Goal: Navigation & Orientation: Understand site structure

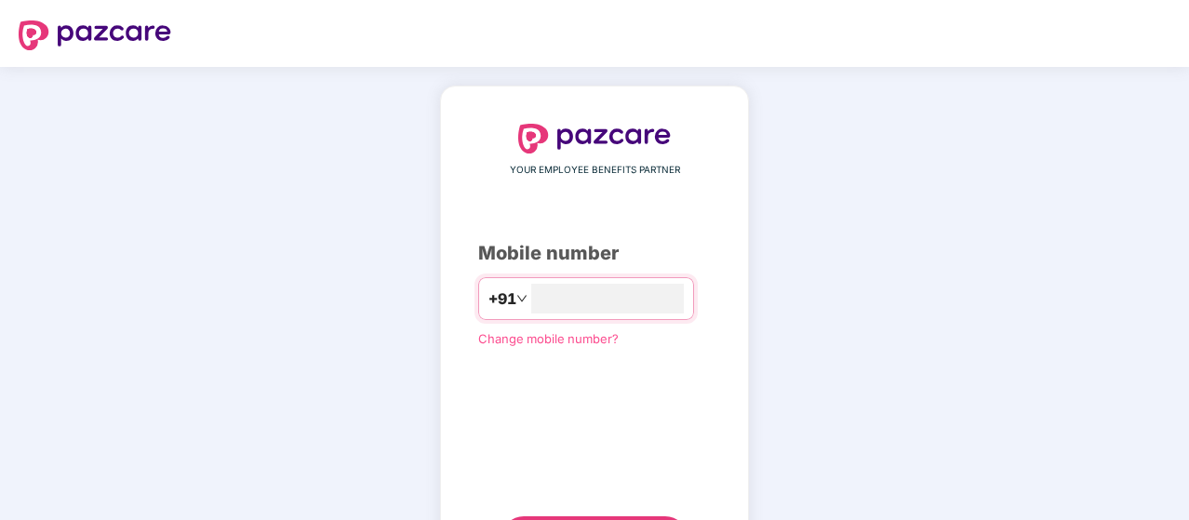
type input "**********"
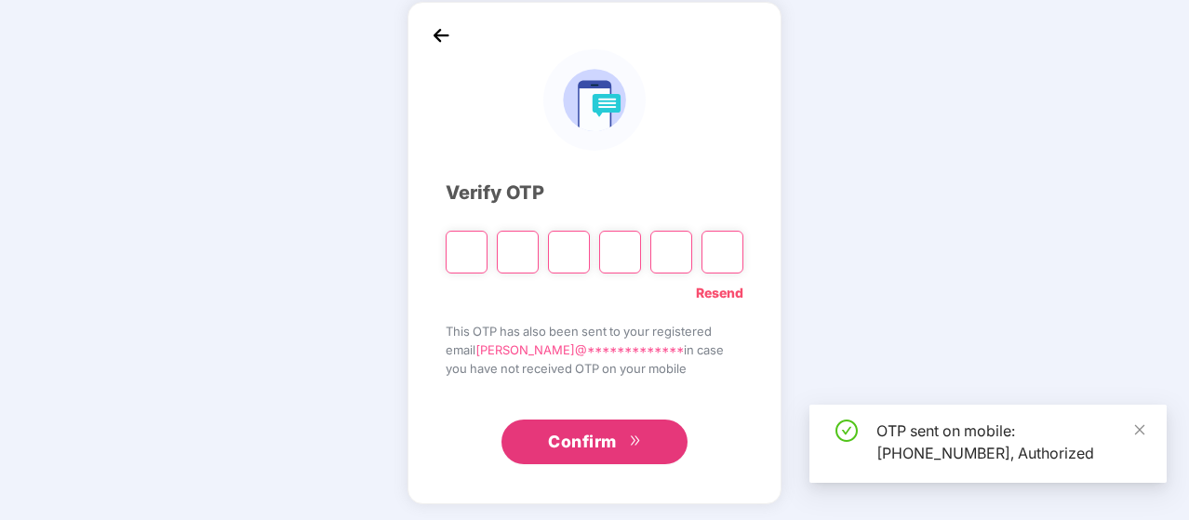
scroll to position [86, 0]
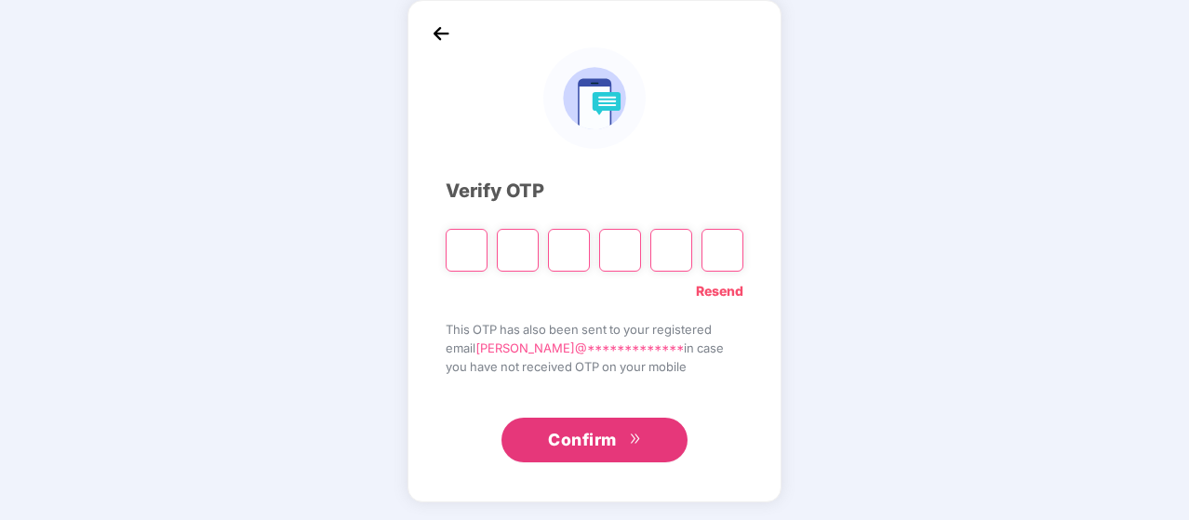
type input "*"
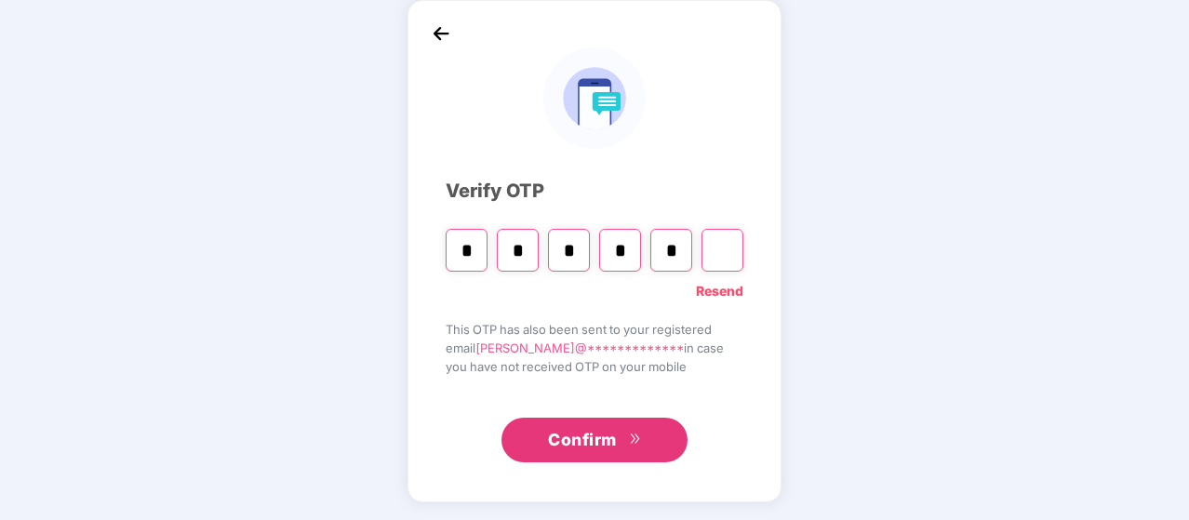
type input "*"
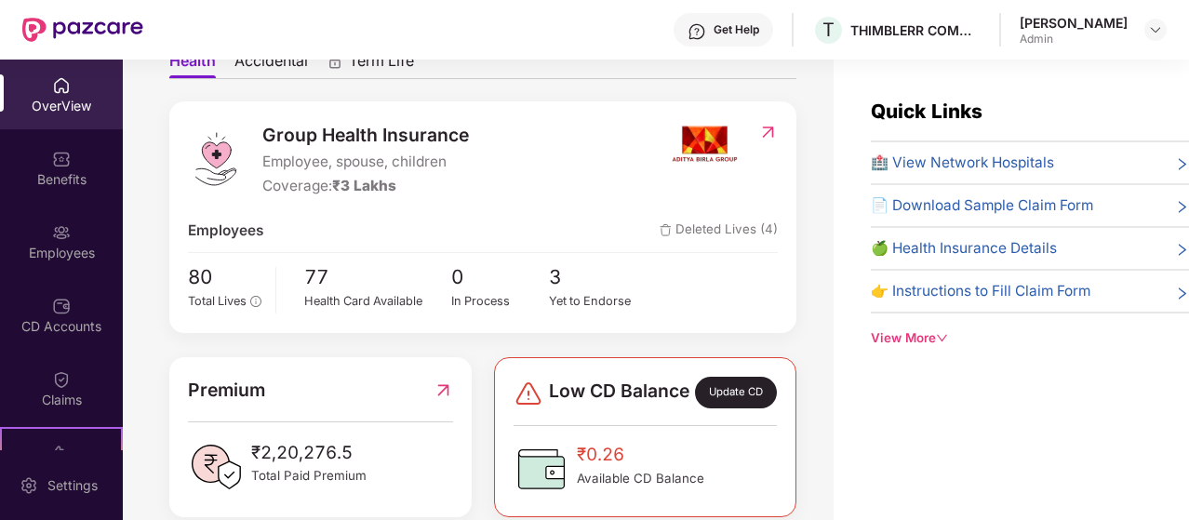
scroll to position [238, 0]
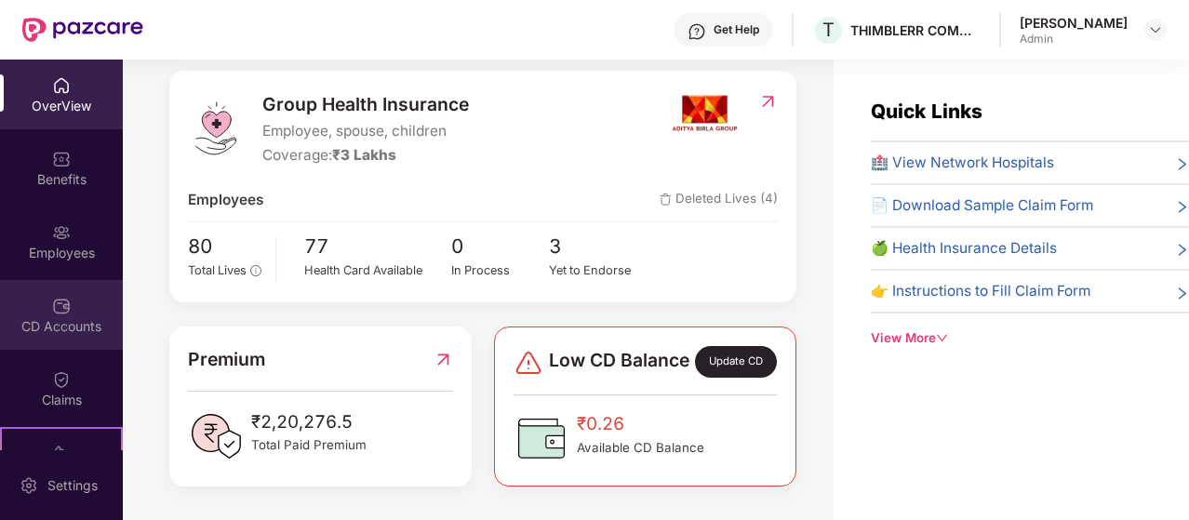
click at [70, 325] on div "CD Accounts" at bounding box center [61, 326] width 123 height 19
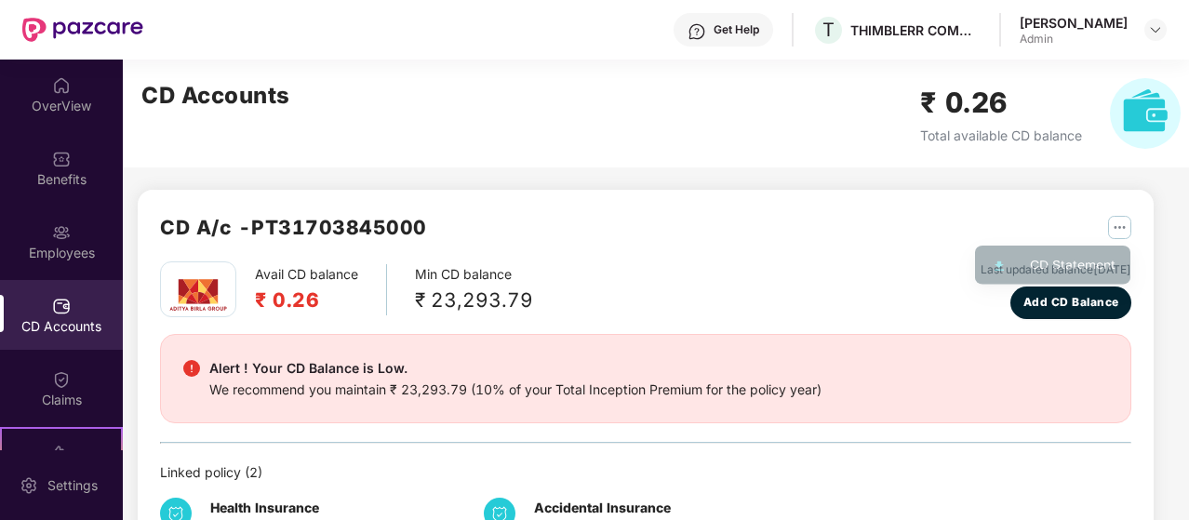
click at [1112, 219] on img "button" at bounding box center [1119, 227] width 23 height 23
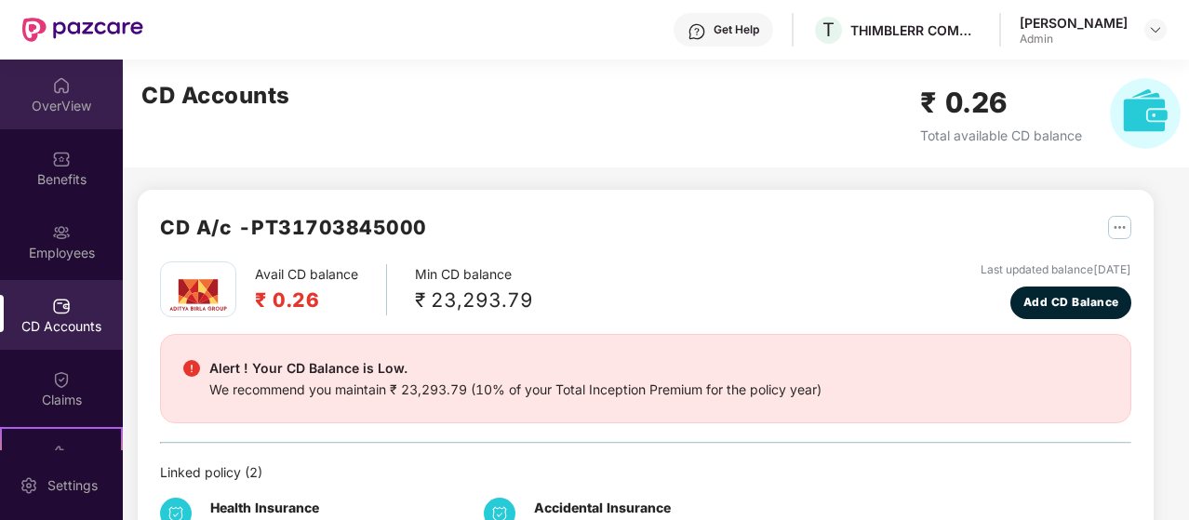
click at [68, 79] on div "OverView" at bounding box center [61, 95] width 123 height 70
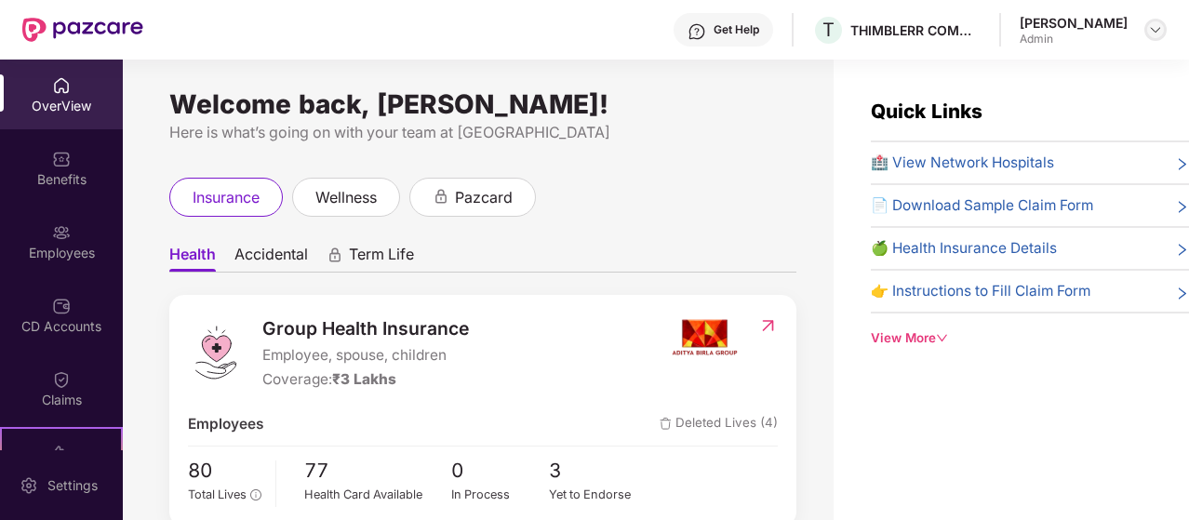
click at [1149, 39] on div at bounding box center [1155, 30] width 22 height 22
click at [787, 100] on div "Welcome back, Riya Kumari!" at bounding box center [482, 104] width 627 height 15
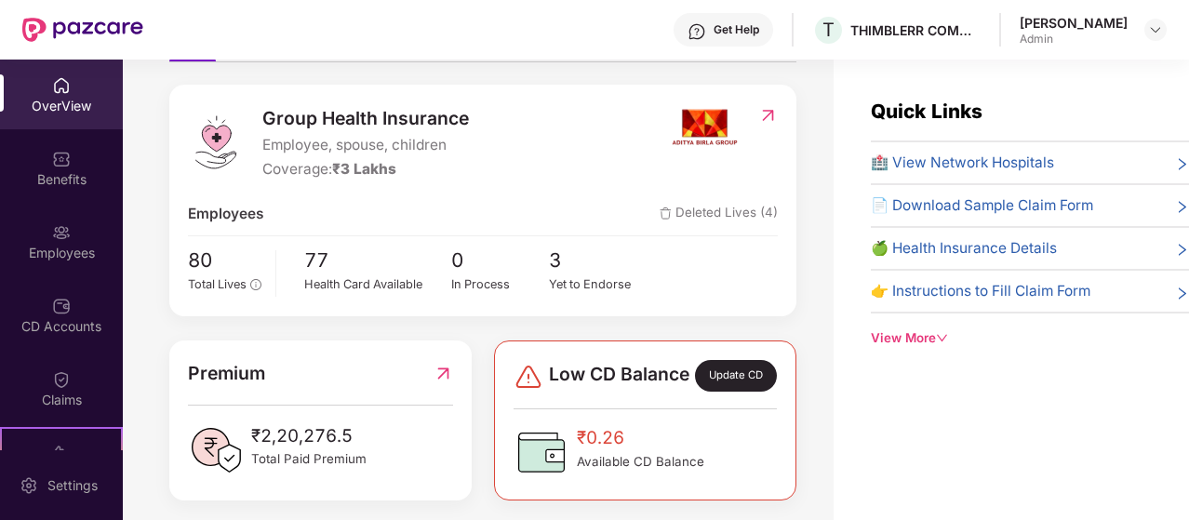
scroll to position [238, 0]
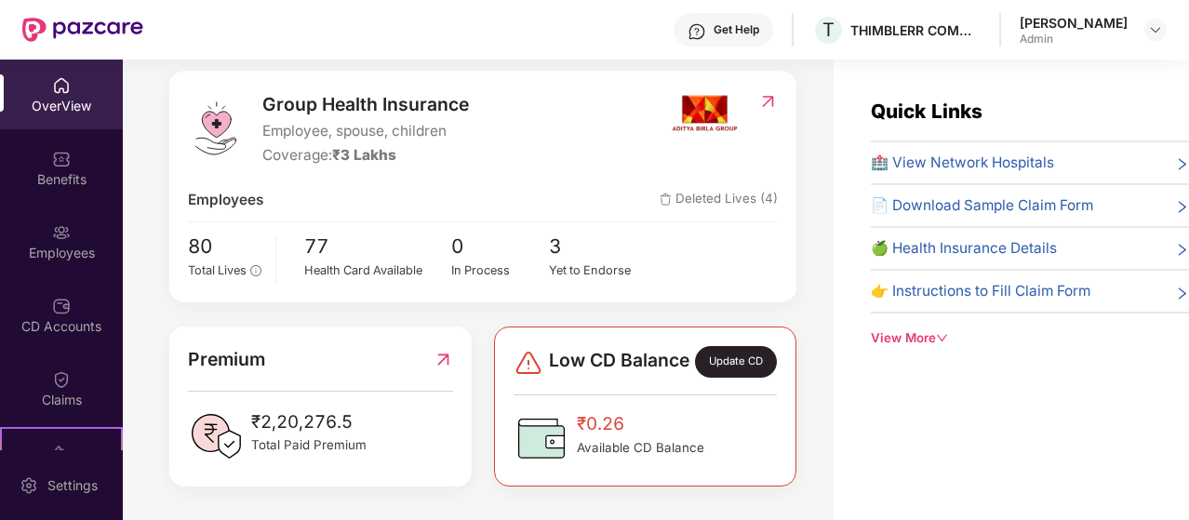
click at [940, 335] on icon "down" at bounding box center [942, 338] width 10 height 7
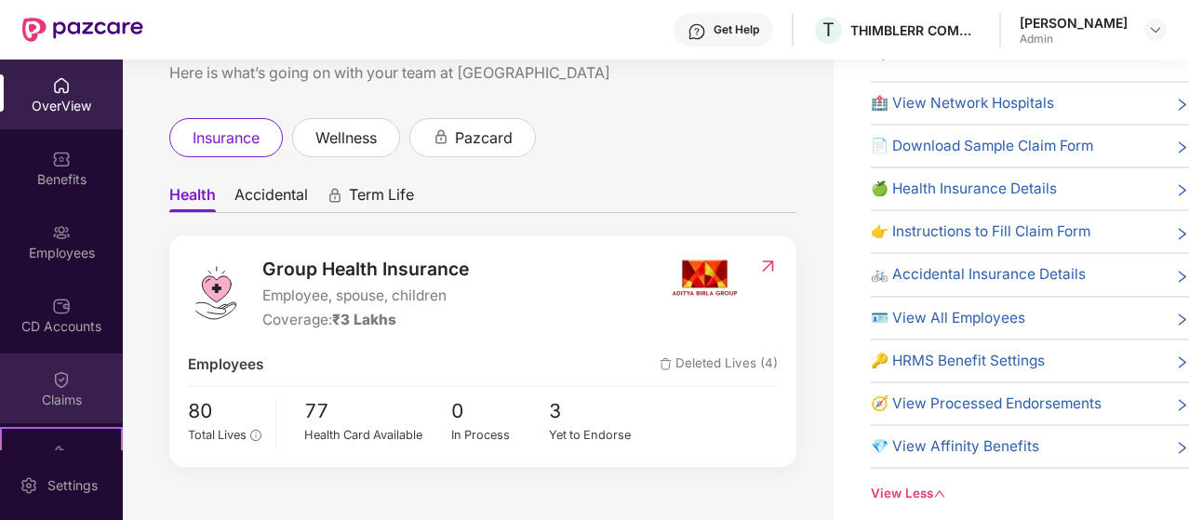
scroll to position [270, 0]
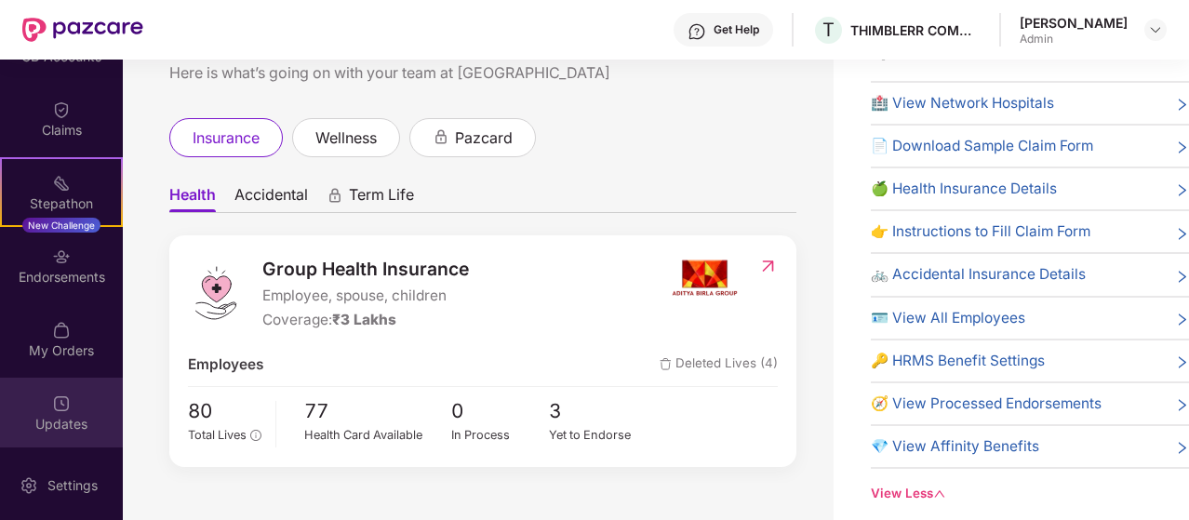
click at [62, 416] on div "Updates" at bounding box center [61, 424] width 123 height 19
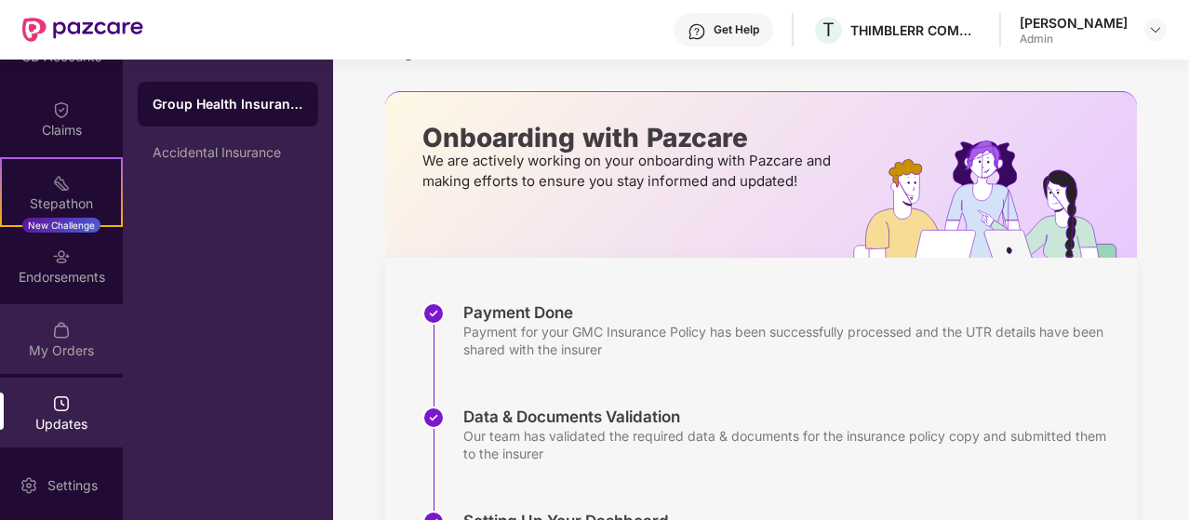
click at [48, 366] on div "My Orders" at bounding box center [61, 339] width 123 height 70
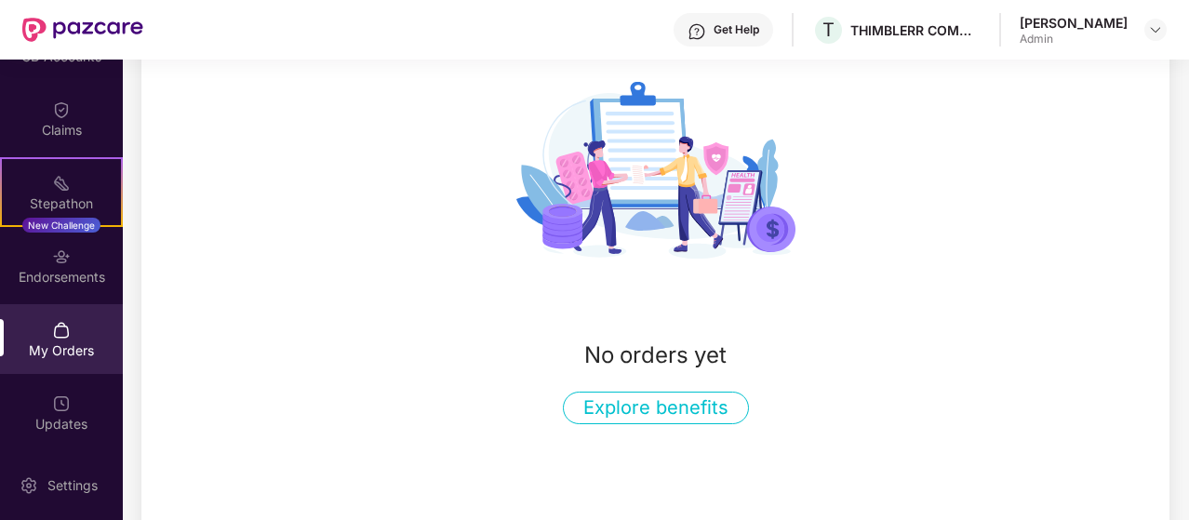
scroll to position [279, 0]
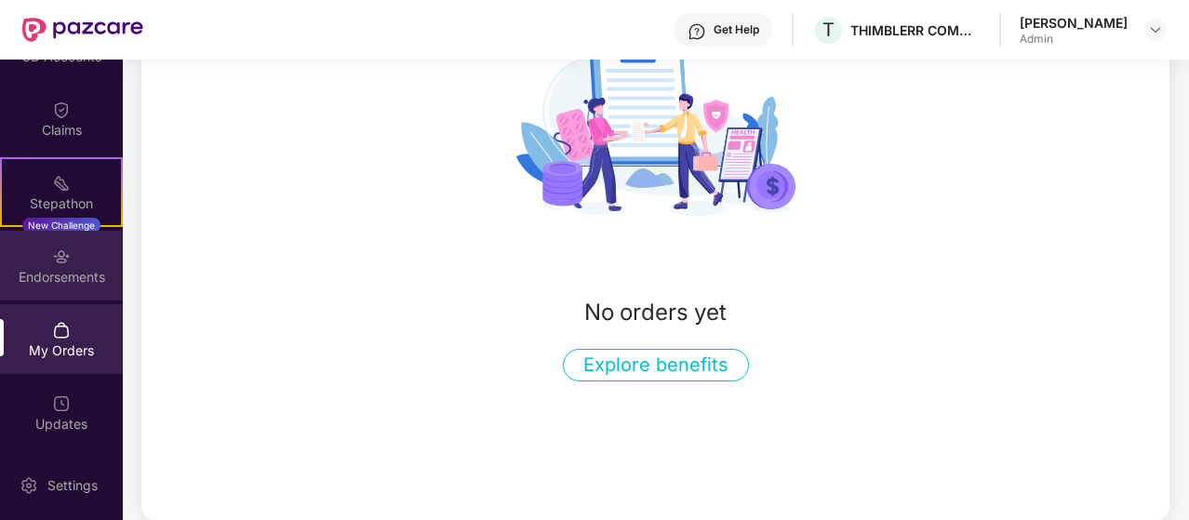
click at [101, 272] on div "Endorsements" at bounding box center [61, 277] width 123 height 19
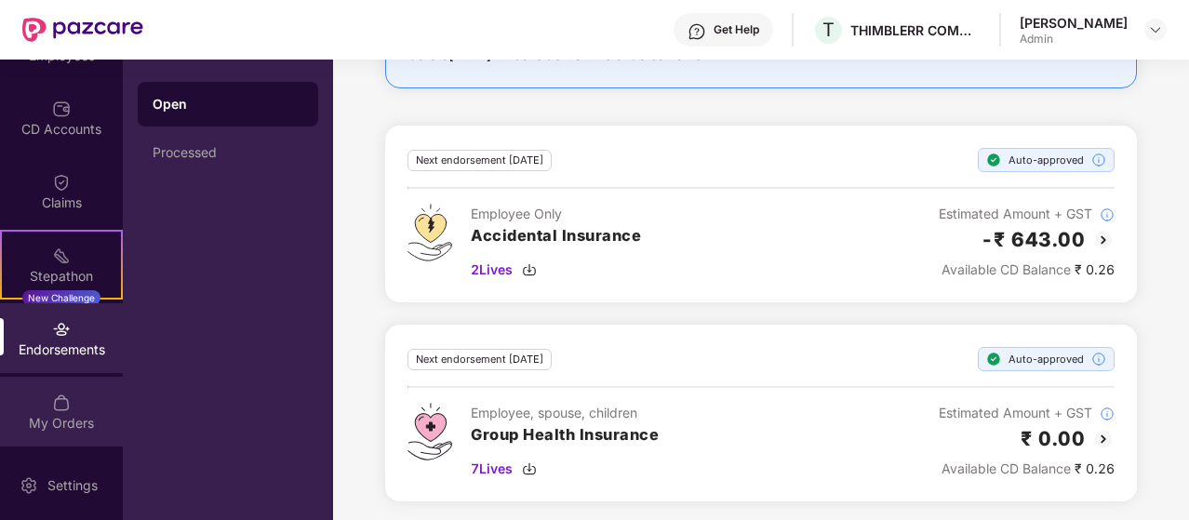
scroll to position [270, 0]
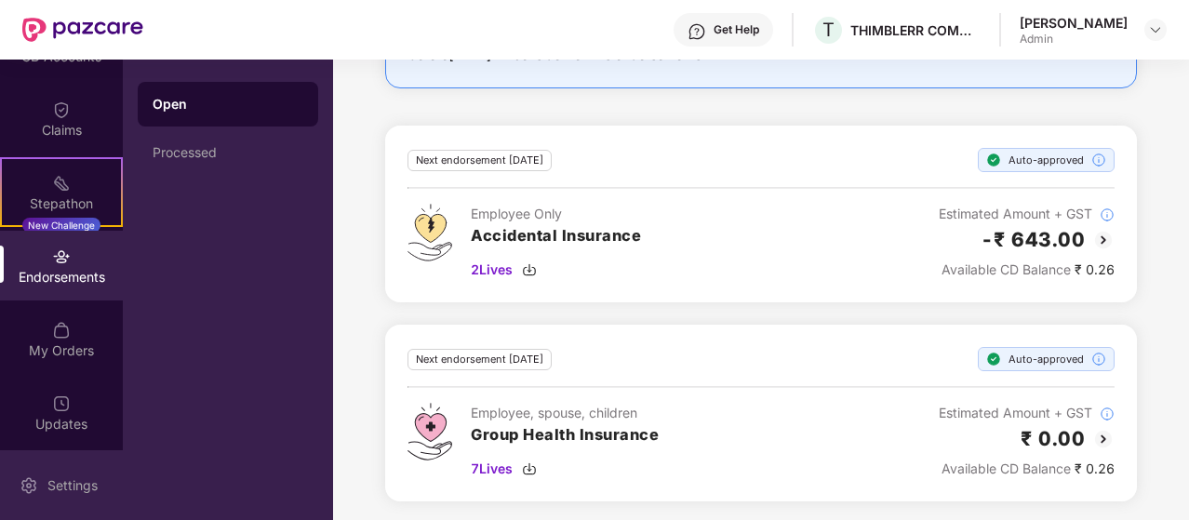
click at [76, 492] on div "Settings" at bounding box center [72, 485] width 61 height 19
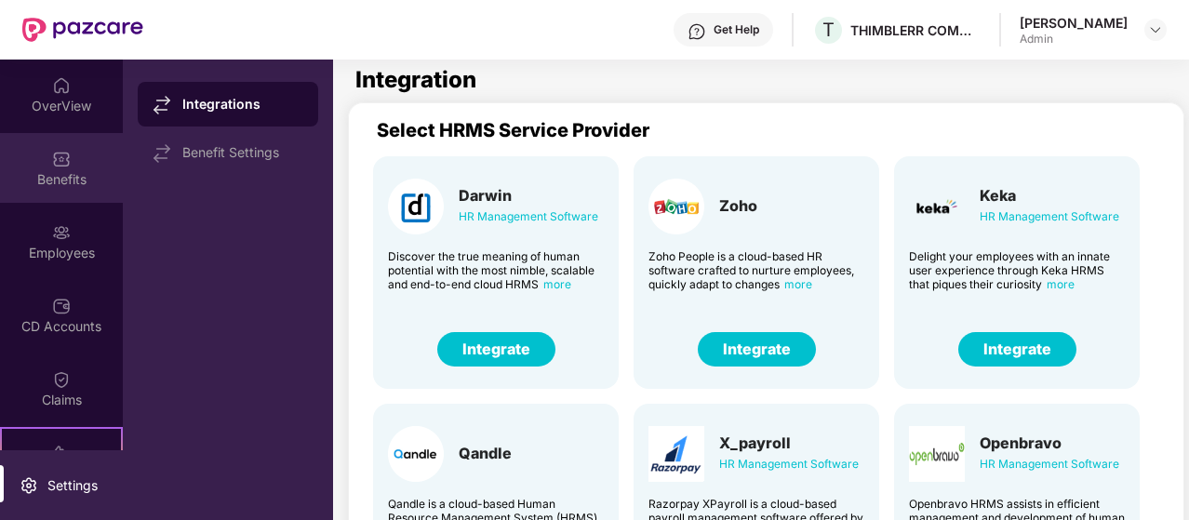
click at [61, 168] on div "Benefits" at bounding box center [61, 168] width 123 height 70
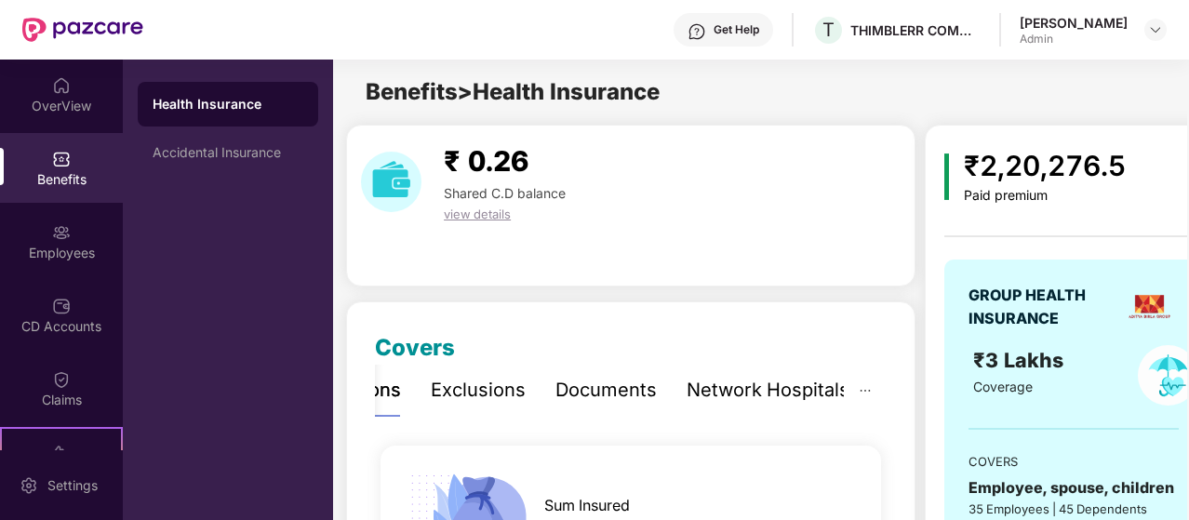
click at [568, 393] on div "Documents" at bounding box center [605, 390] width 101 height 29
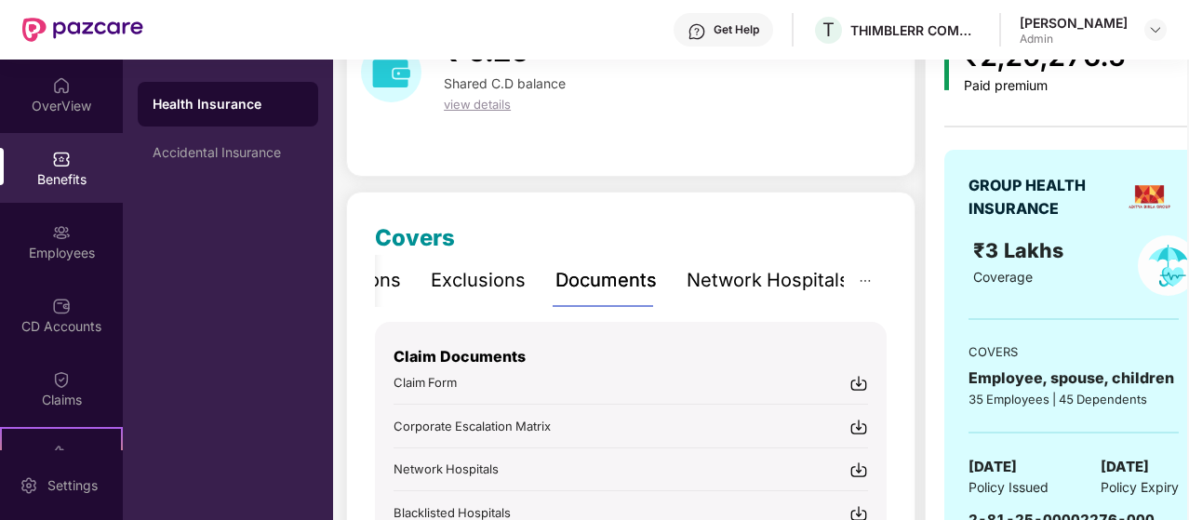
scroll to position [106, 0]
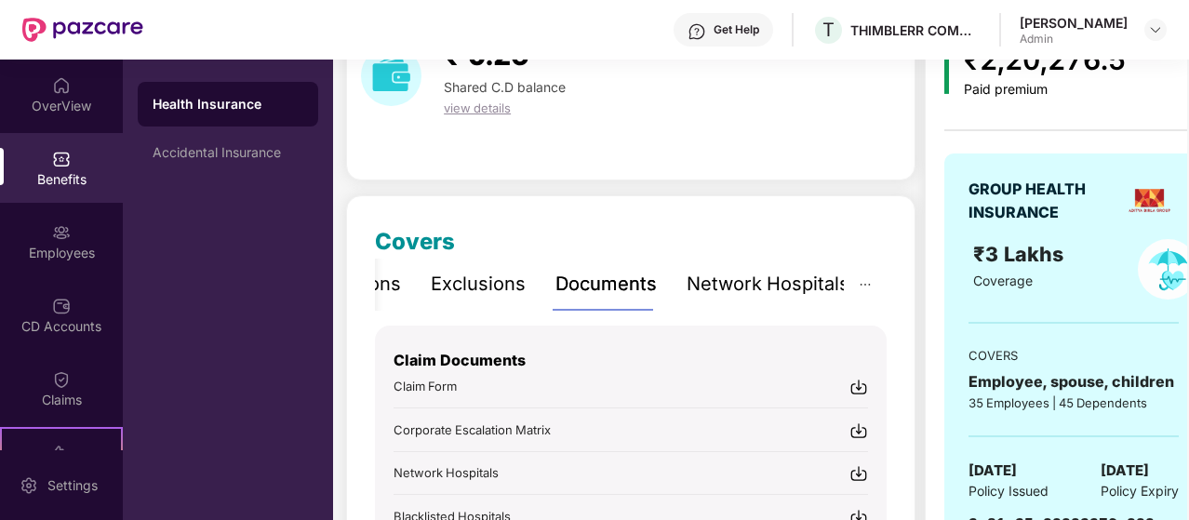
click at [750, 273] on div "Network Hospitals" at bounding box center [767, 284] width 163 height 29
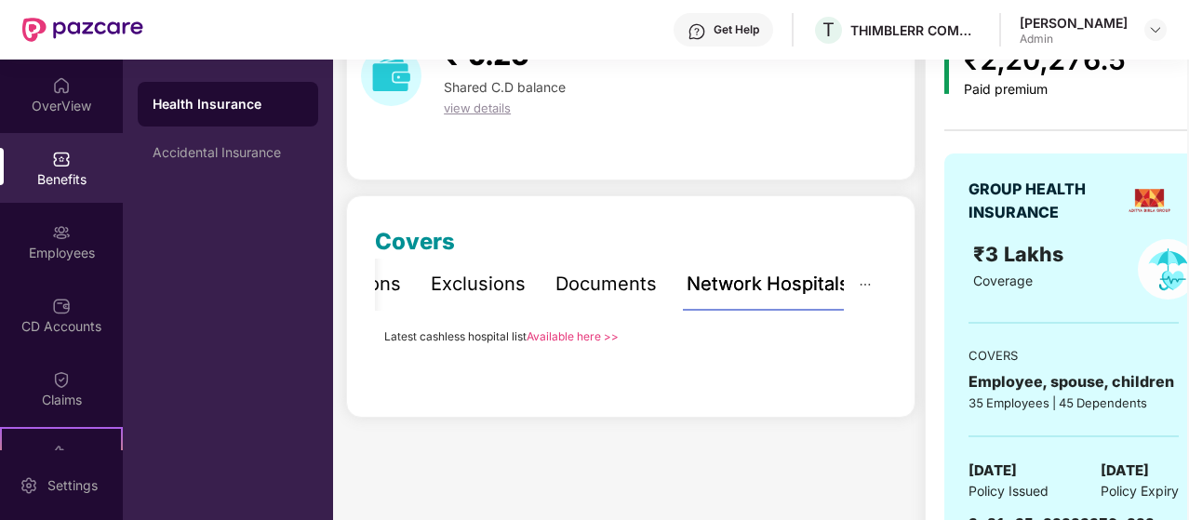
click at [564, 283] on div "Documents" at bounding box center [605, 284] width 101 height 29
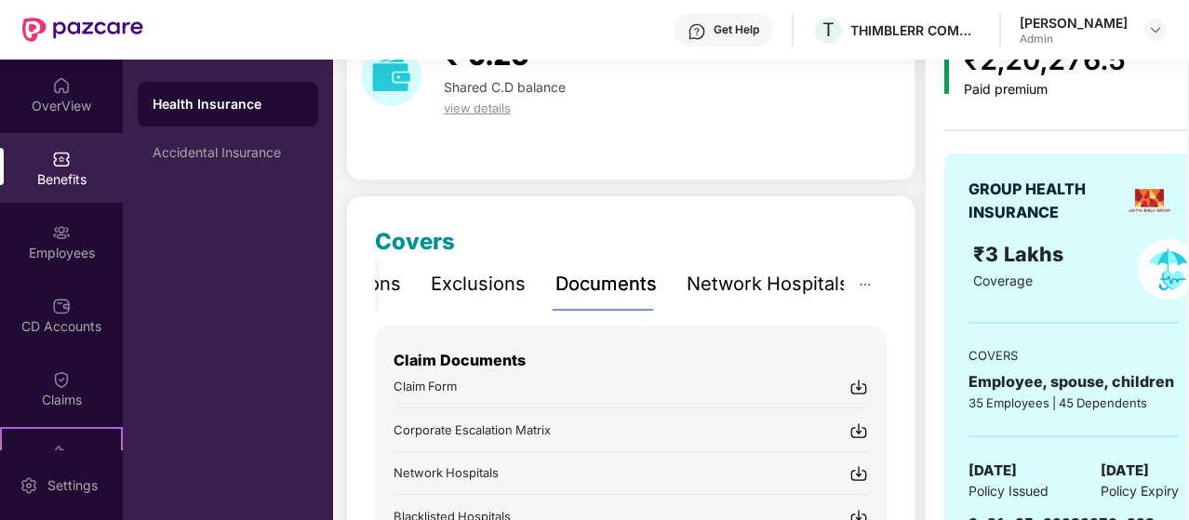
click at [456, 289] on div "Exclusions" at bounding box center [478, 284] width 95 height 29
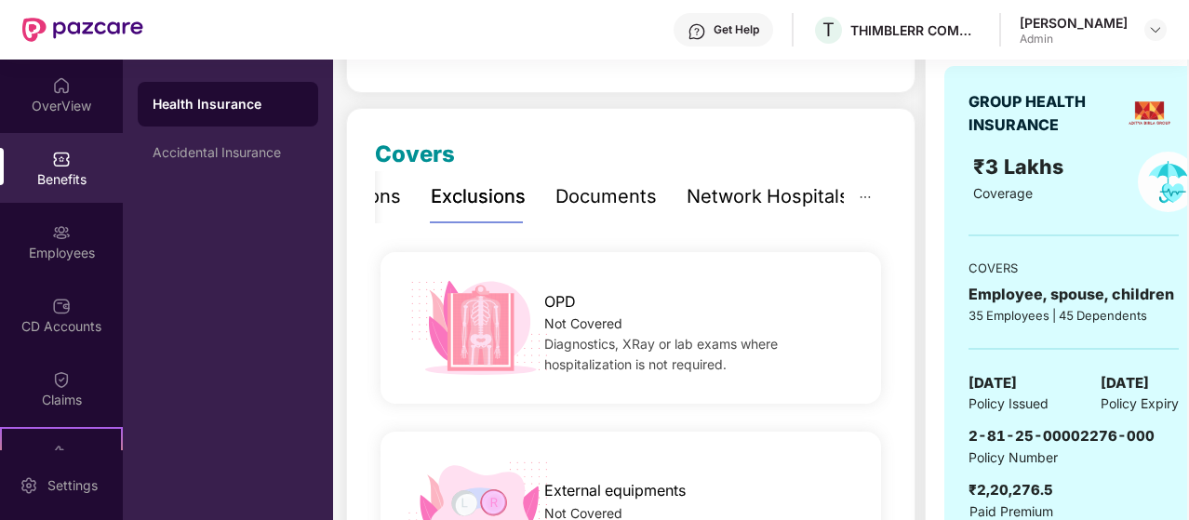
scroll to position [201, 0]
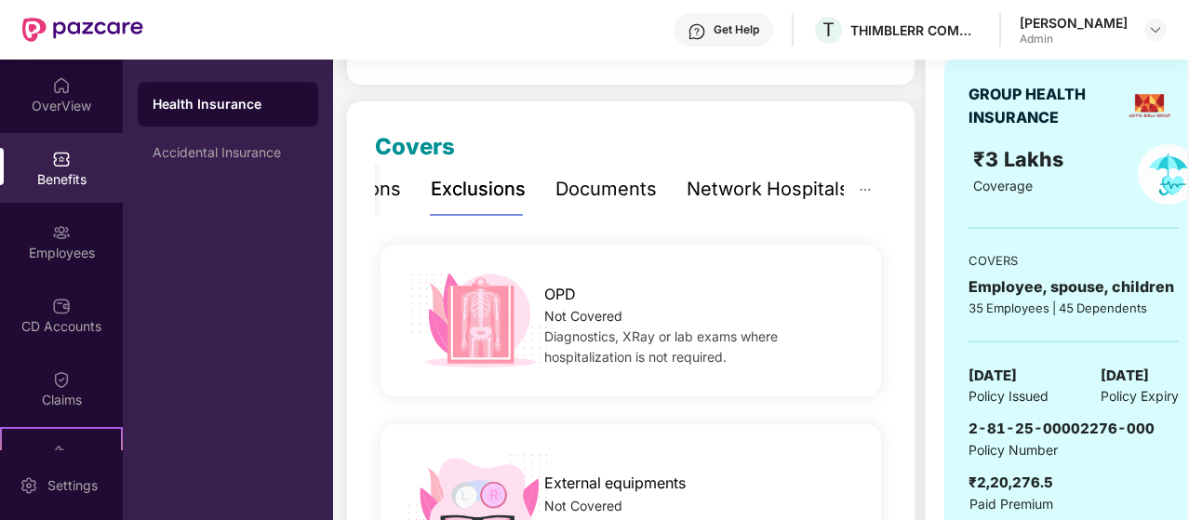
click at [590, 193] on div "Documents" at bounding box center [605, 189] width 101 height 29
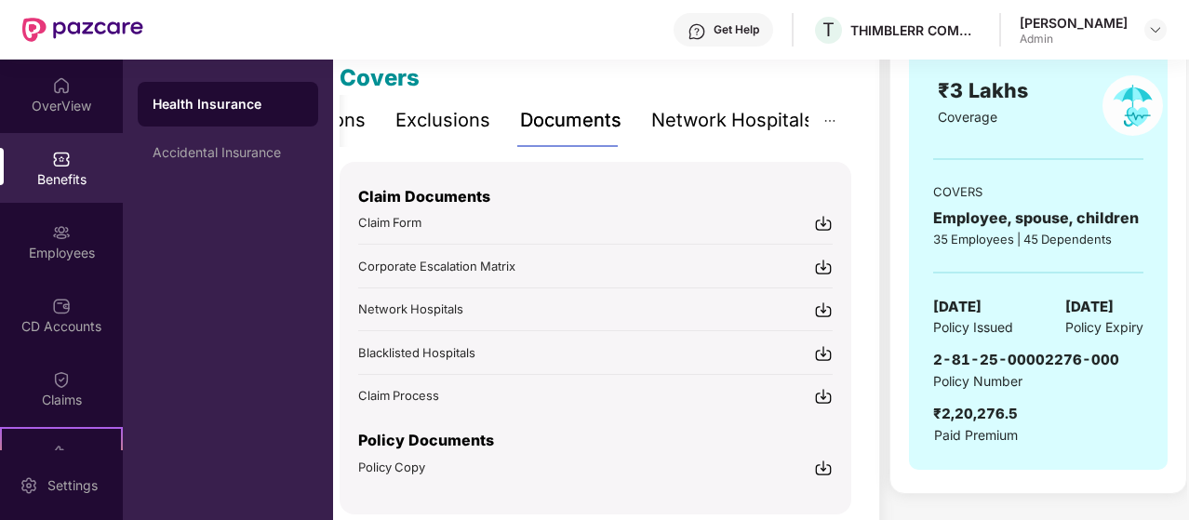
scroll to position [0, 0]
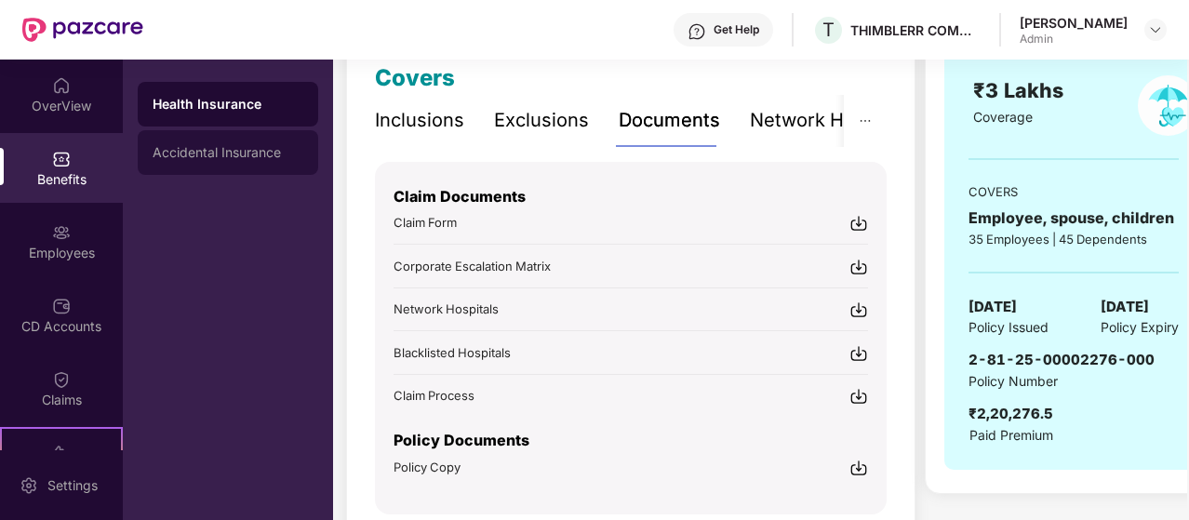
click at [270, 146] on div "Accidental Insurance" at bounding box center [228, 152] width 151 height 15
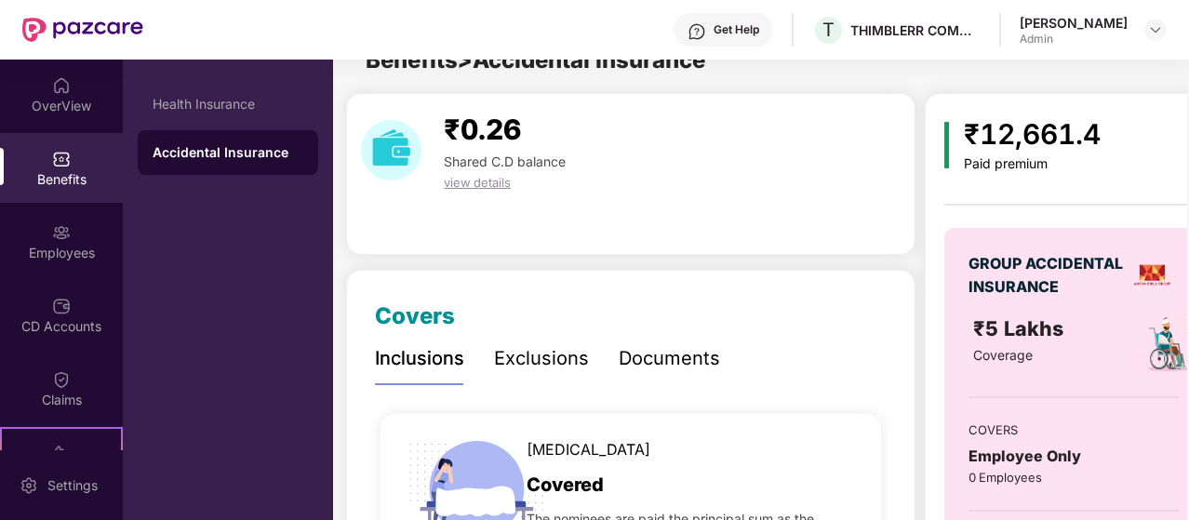
scroll to position [270, 0]
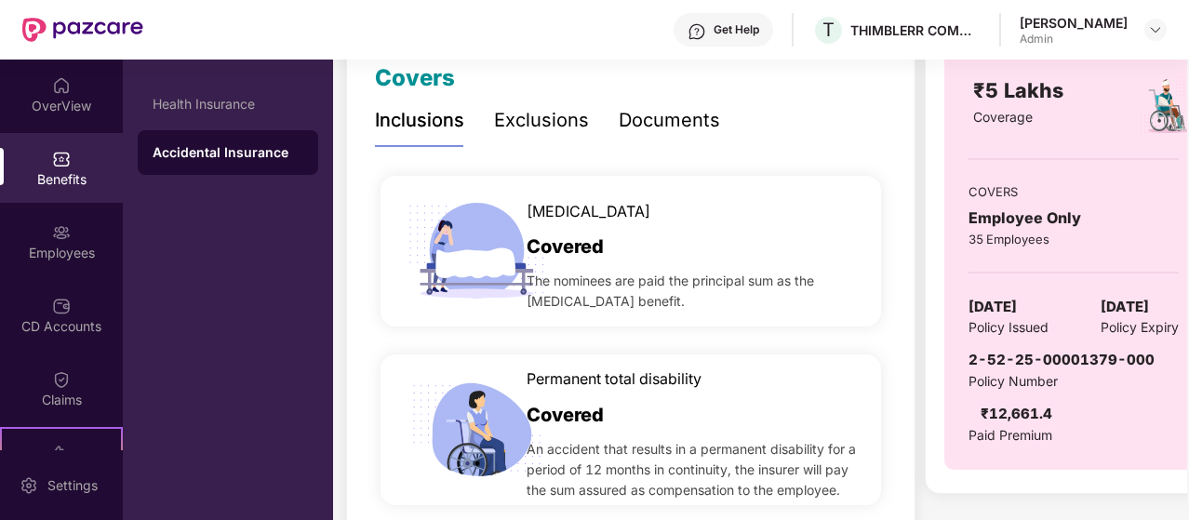
click at [656, 124] on div "Documents" at bounding box center [669, 120] width 101 height 29
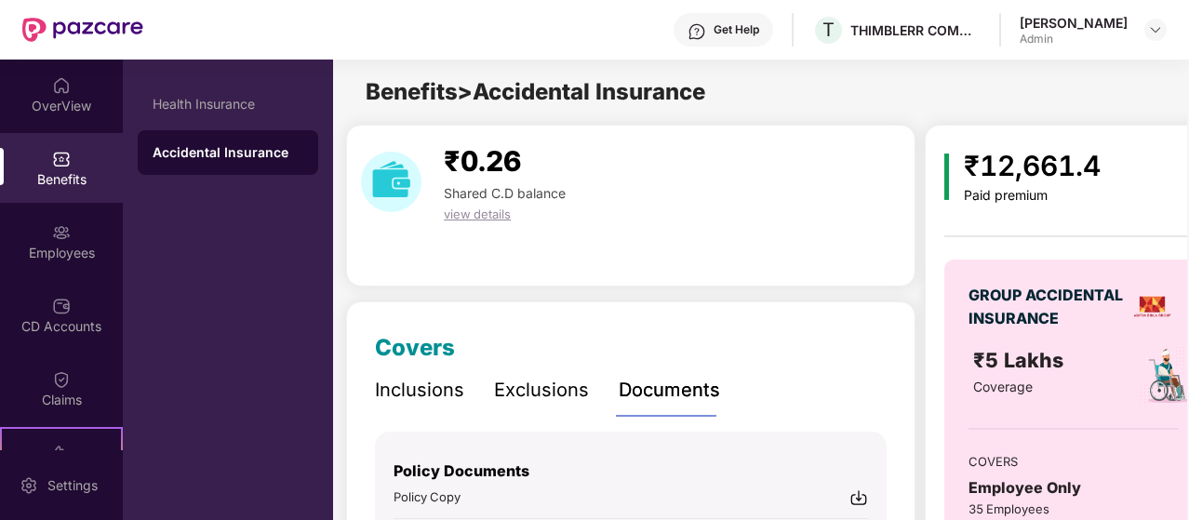
scroll to position [255, 0]
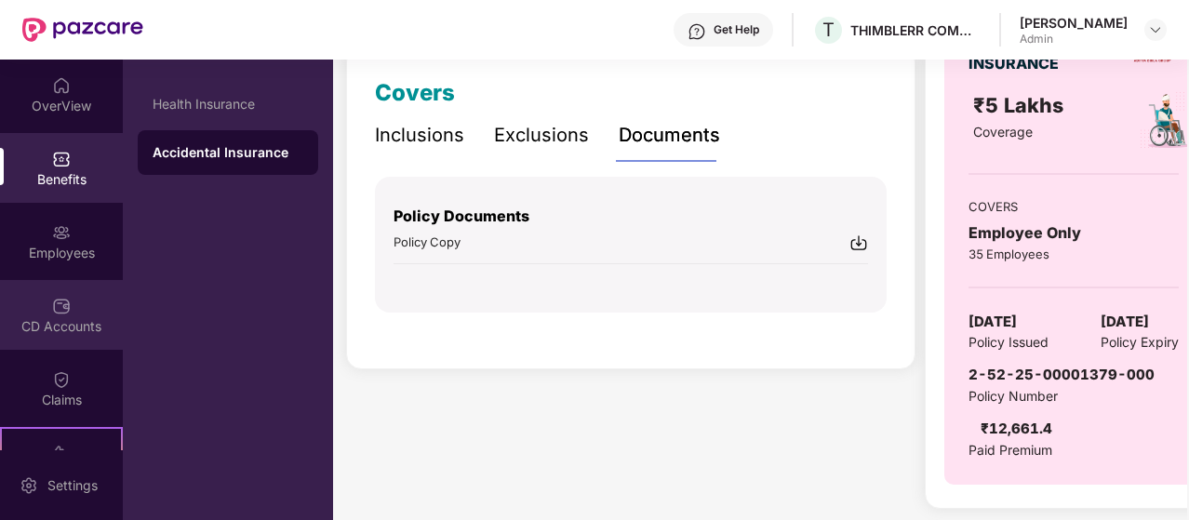
click at [67, 295] on div "CD Accounts" at bounding box center [61, 315] width 123 height 70
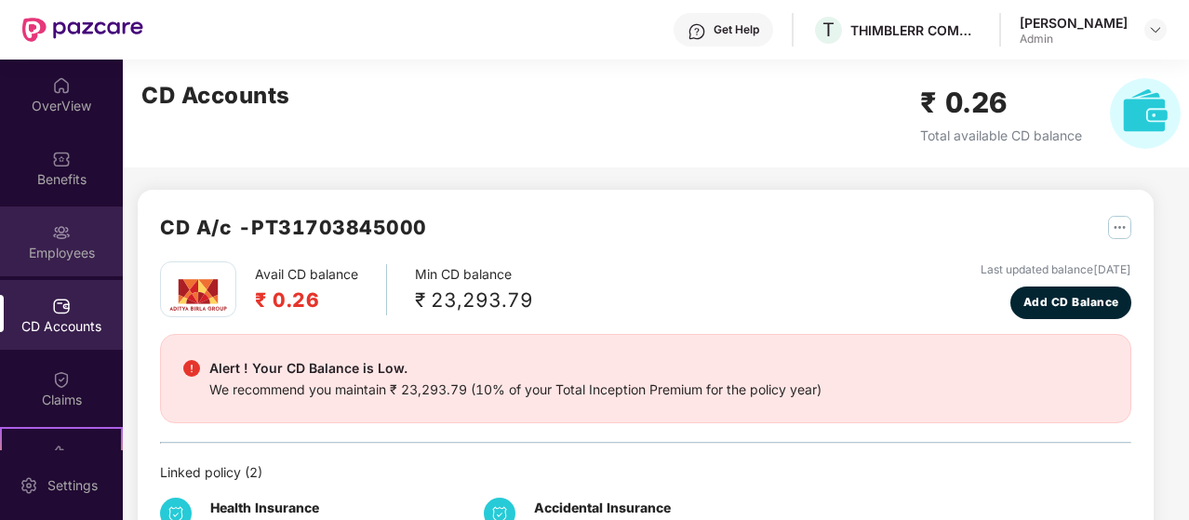
click at [58, 256] on div "Employees" at bounding box center [61, 253] width 123 height 19
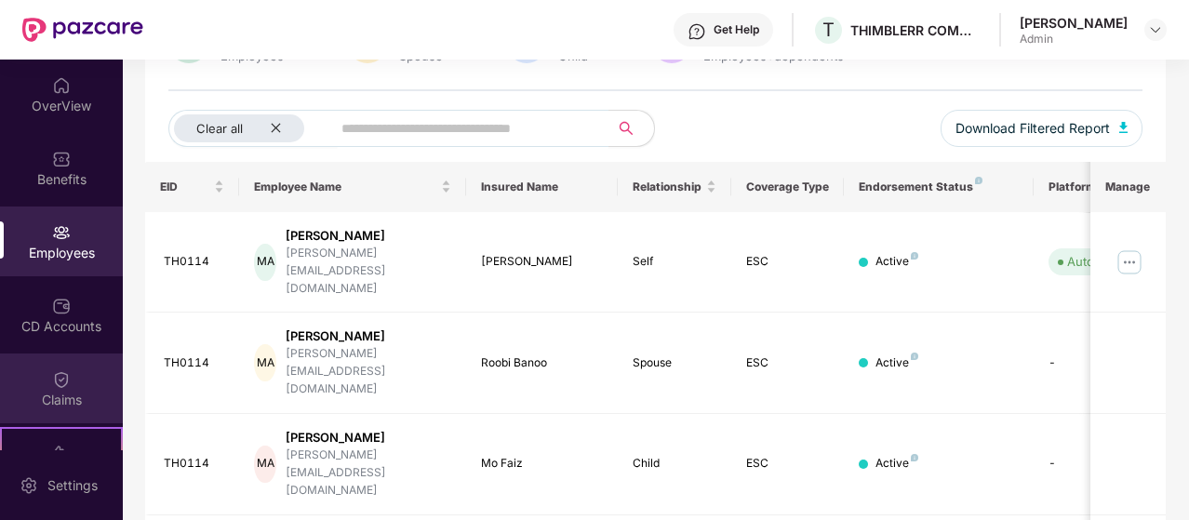
scroll to position [270, 0]
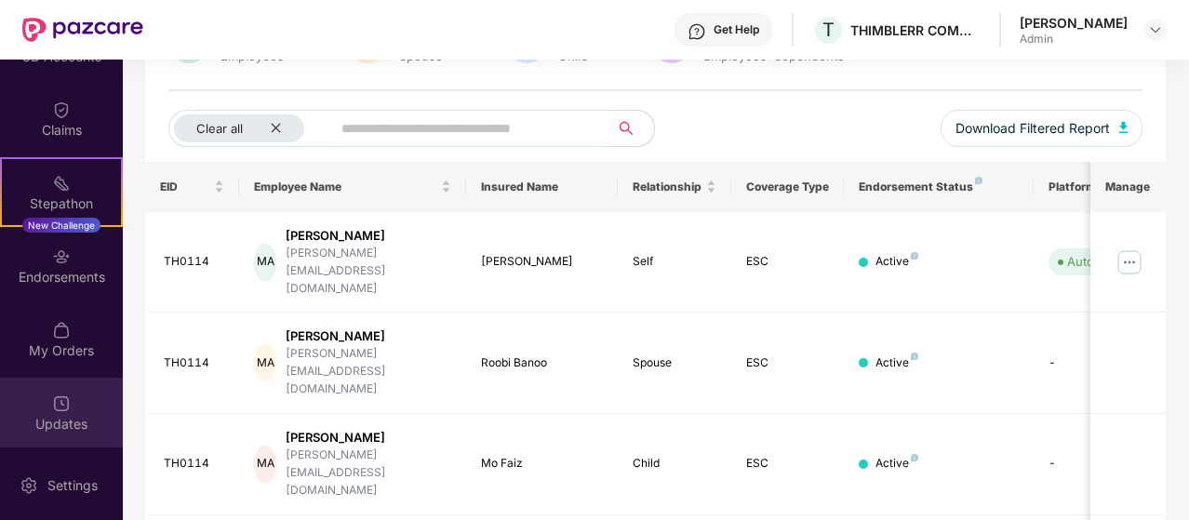
click at [64, 404] on img at bounding box center [61, 403] width 19 height 19
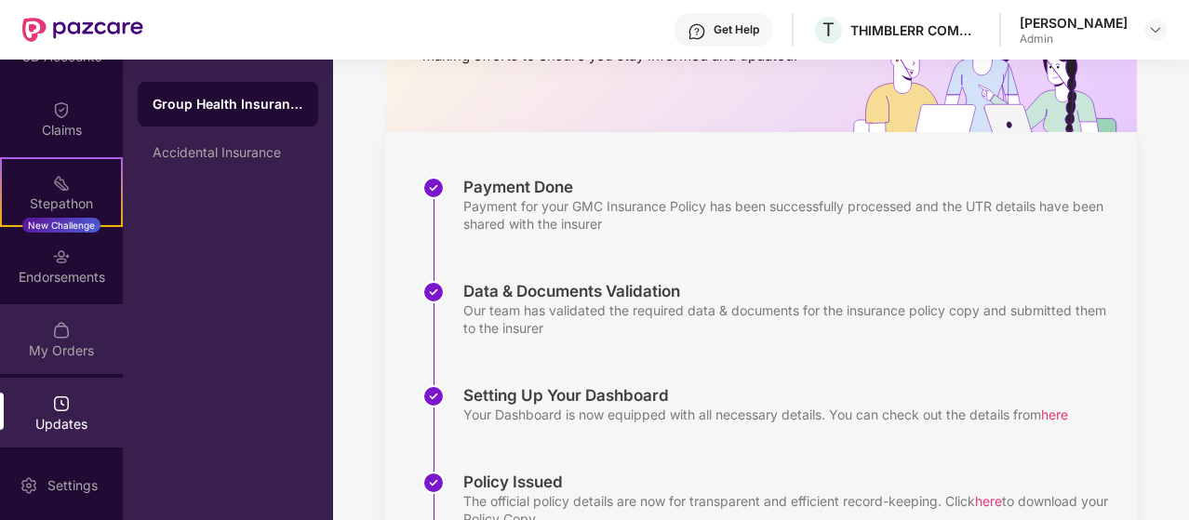
click at [80, 332] on div "My Orders" at bounding box center [61, 339] width 123 height 70
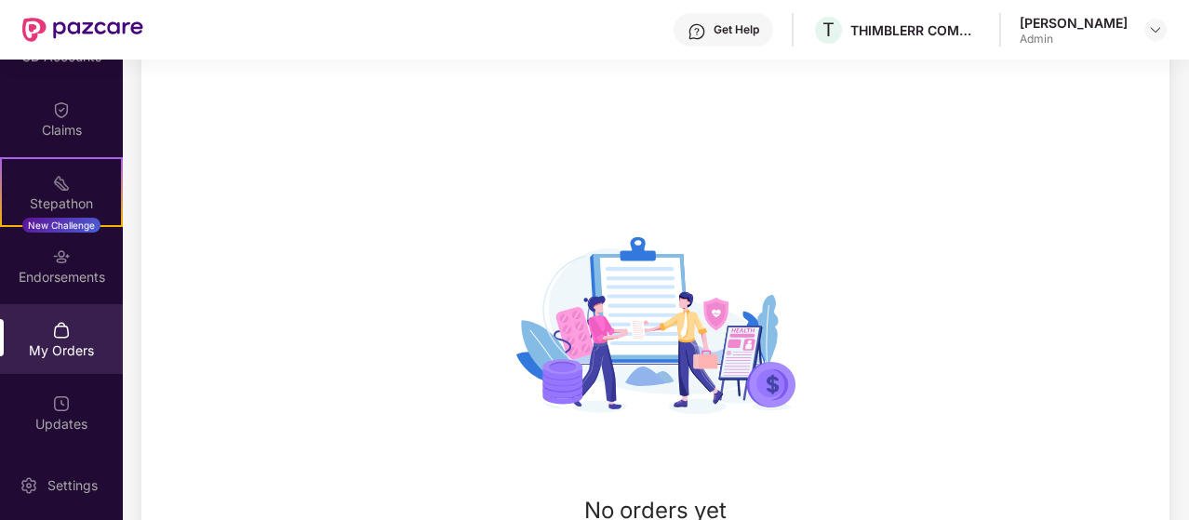
scroll to position [185, 0]
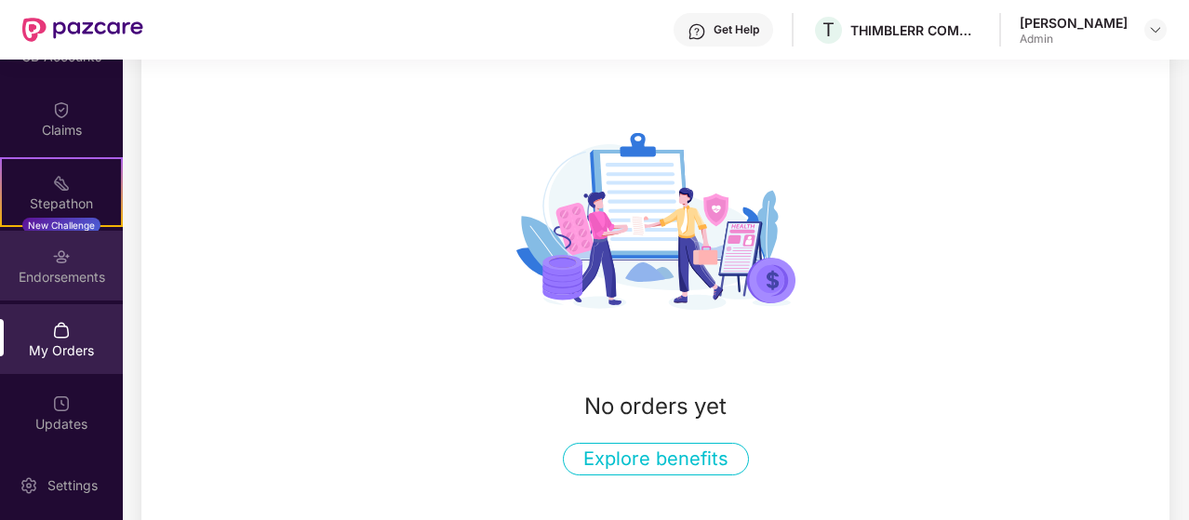
click at [50, 271] on div "Endorsements" at bounding box center [61, 277] width 123 height 19
